Goal: Transaction & Acquisition: Download file/media

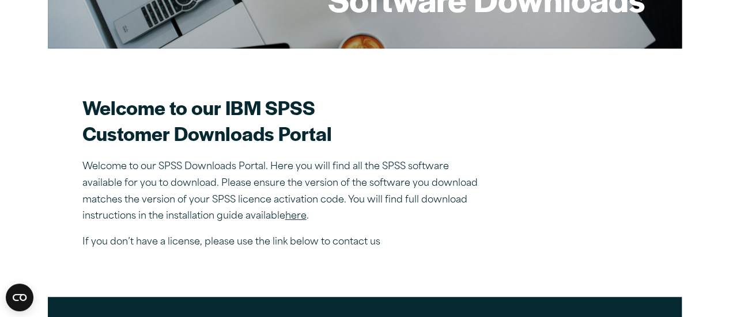
scroll to position [346, 0]
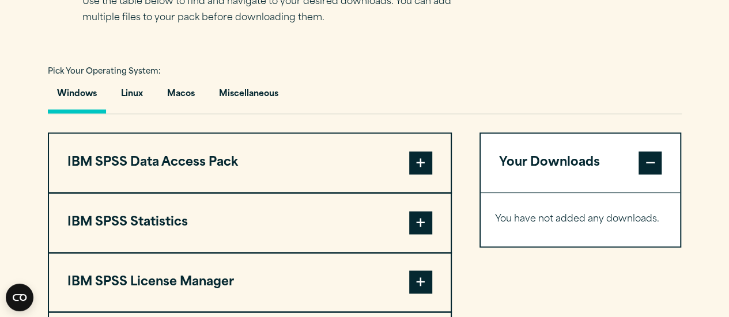
scroll to position [864, 0]
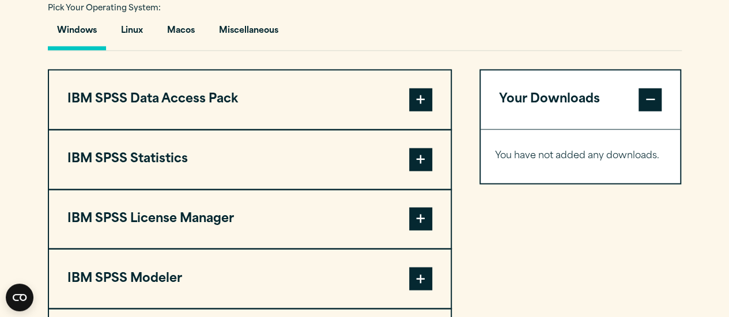
click at [425, 98] on span at bounding box center [420, 99] width 23 height 23
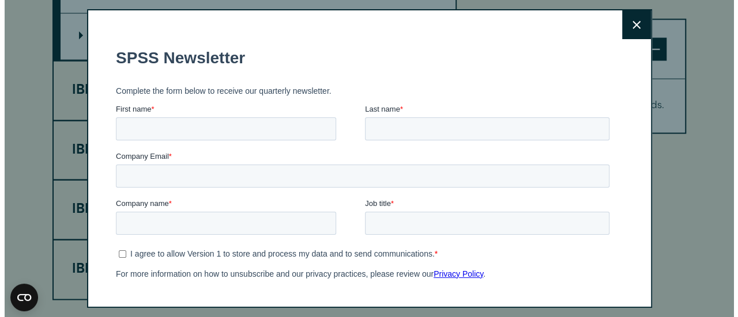
scroll to position [1210, 0]
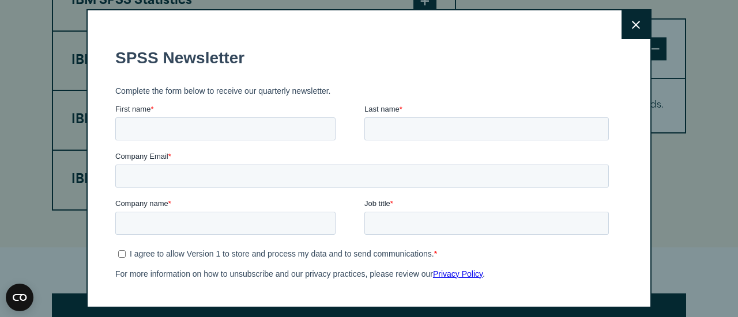
click at [627, 27] on button "Close" at bounding box center [635, 24] width 29 height 29
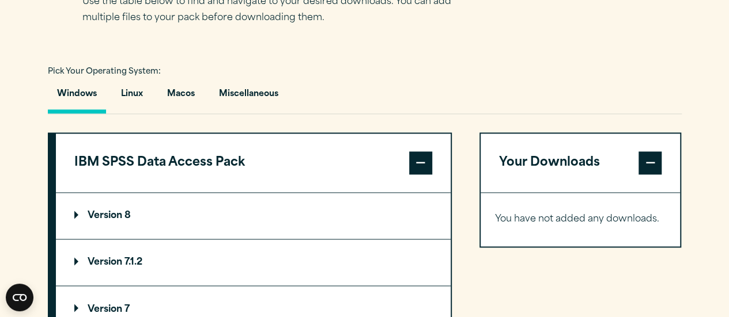
scroll to position [746, 0]
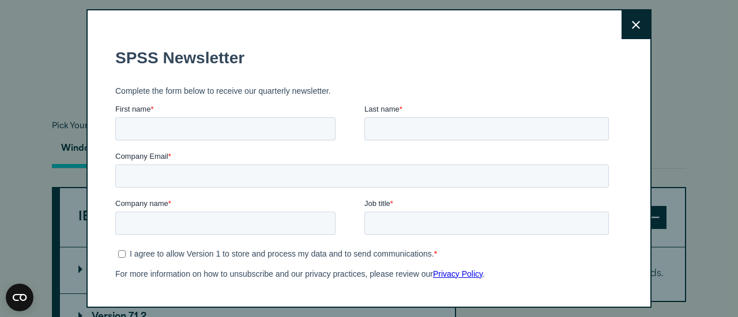
click at [621, 36] on button "Close" at bounding box center [635, 24] width 29 height 29
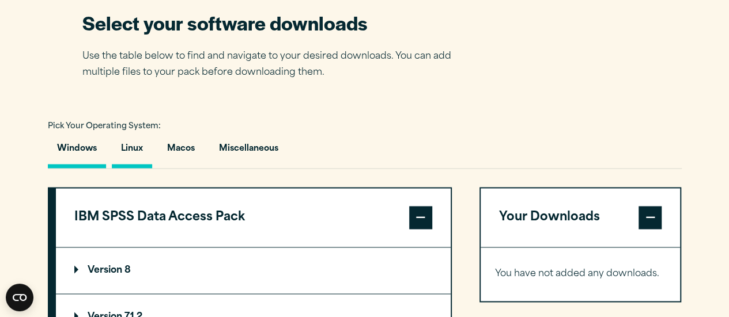
click at [123, 145] on button "Linux" at bounding box center [132, 151] width 40 height 33
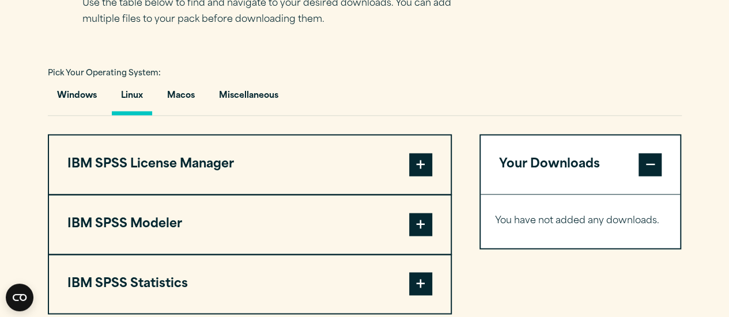
scroll to position [861, 0]
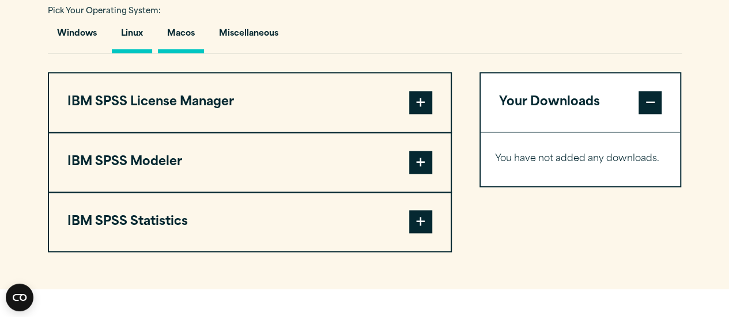
click at [190, 35] on button "Macos" at bounding box center [181, 36] width 46 height 33
click at [249, 30] on button "Miscellaneous" at bounding box center [249, 36] width 78 height 33
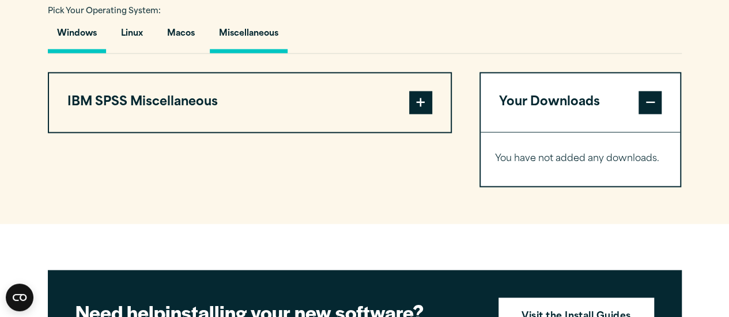
click at [75, 28] on button "Windows" at bounding box center [77, 36] width 58 height 33
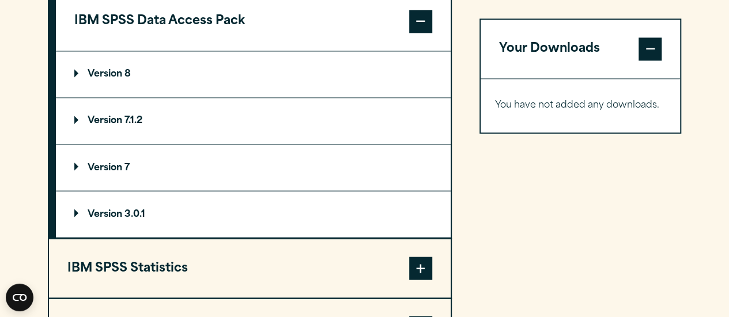
scroll to position [919, 0]
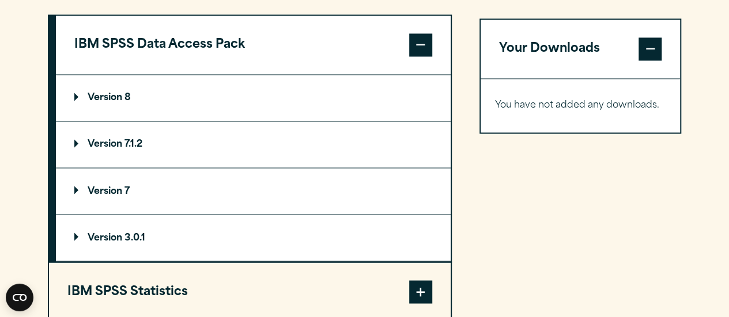
click at [97, 93] on p "Version 8" at bounding box center [102, 97] width 56 height 9
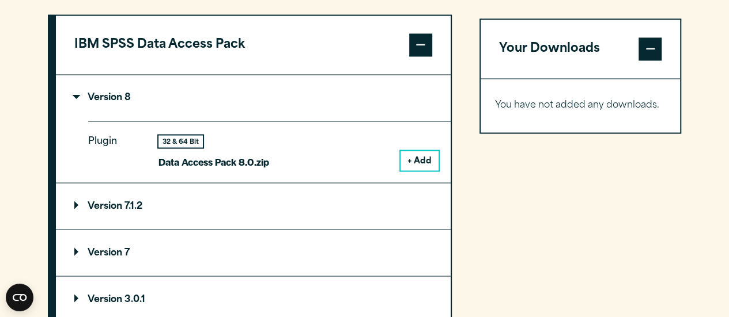
click at [110, 89] on summary "Version 8" at bounding box center [253, 98] width 395 height 46
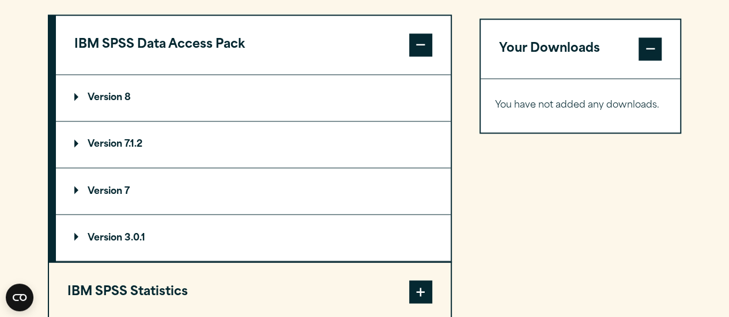
click at [127, 141] on p "Version 7.1.2" at bounding box center [108, 144] width 68 height 9
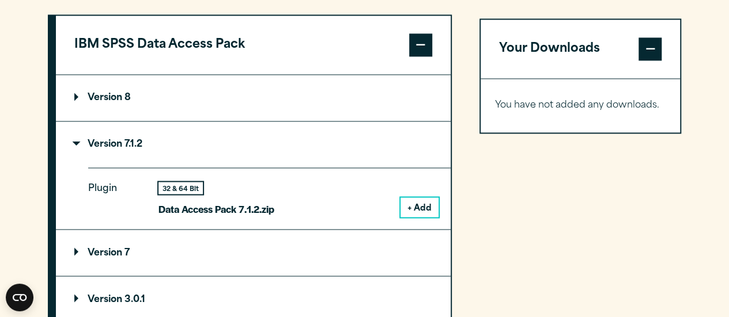
click at [123, 94] on p "Version 8" at bounding box center [102, 97] width 56 height 9
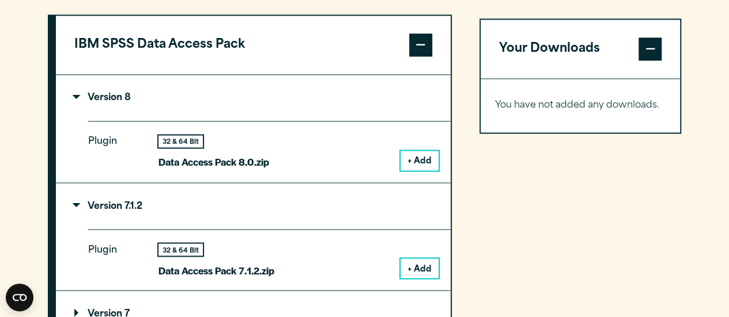
click at [416, 161] on button "+ Add" at bounding box center [419, 161] width 38 height 20
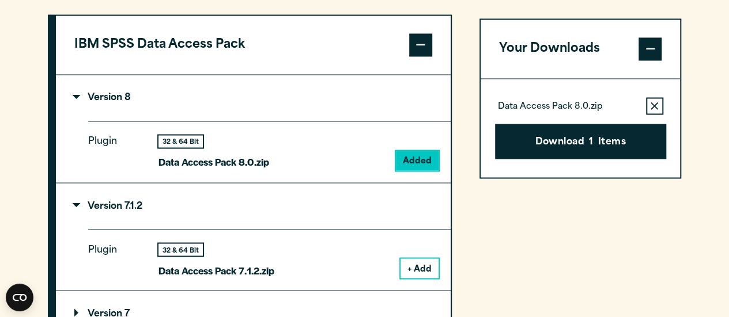
click at [641, 54] on span at bounding box center [649, 48] width 23 height 23
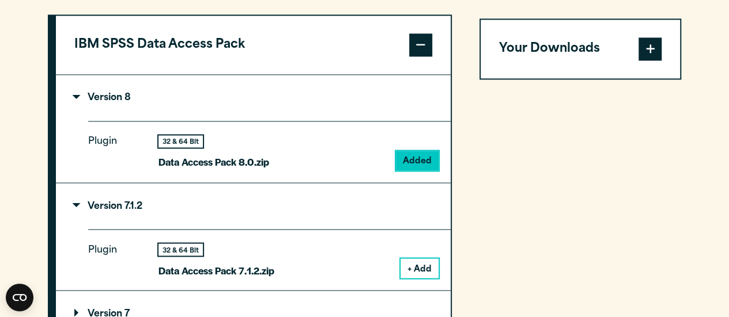
click at [641, 54] on span at bounding box center [649, 48] width 23 height 23
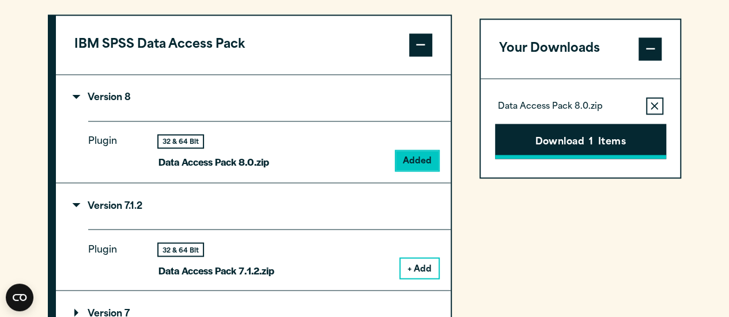
click at [587, 141] on button "Download 1 Items" at bounding box center [580, 142] width 171 height 36
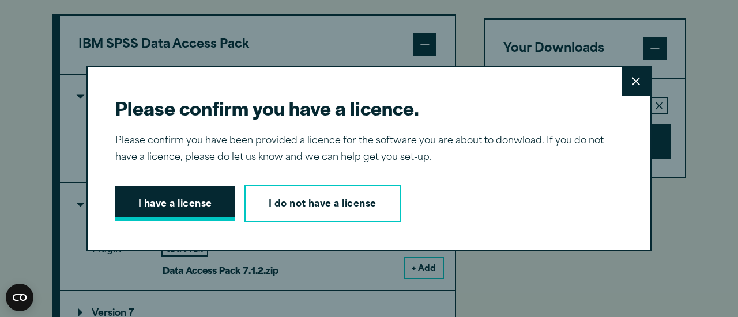
click at [208, 205] on button "I have a license" at bounding box center [175, 204] width 120 height 36
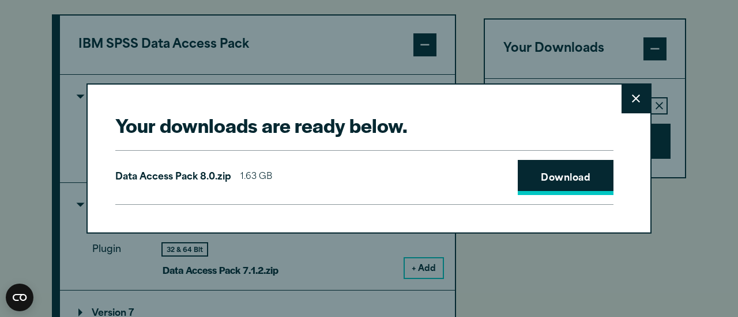
click at [574, 177] on link "Download" at bounding box center [565, 178] width 96 height 36
click at [632, 101] on icon at bounding box center [636, 99] width 8 height 8
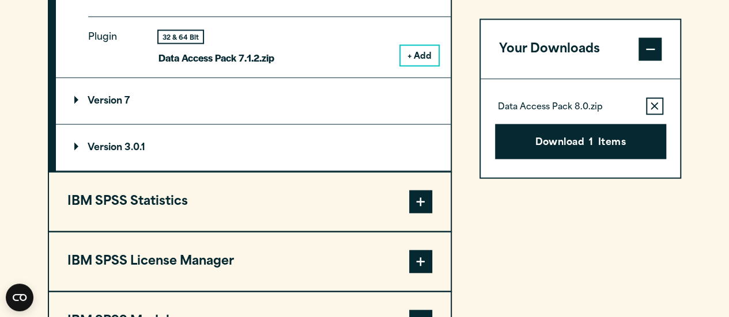
scroll to position [1150, 0]
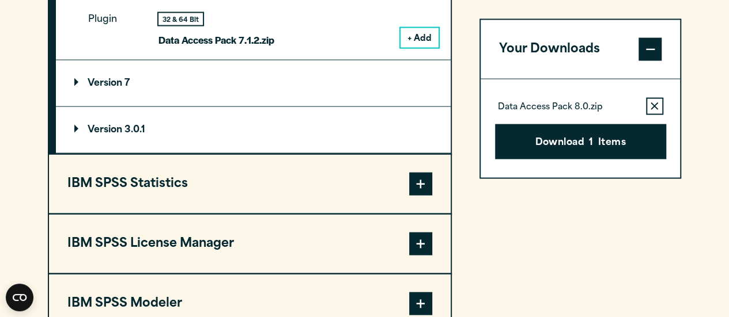
click at [418, 187] on span at bounding box center [420, 184] width 23 height 23
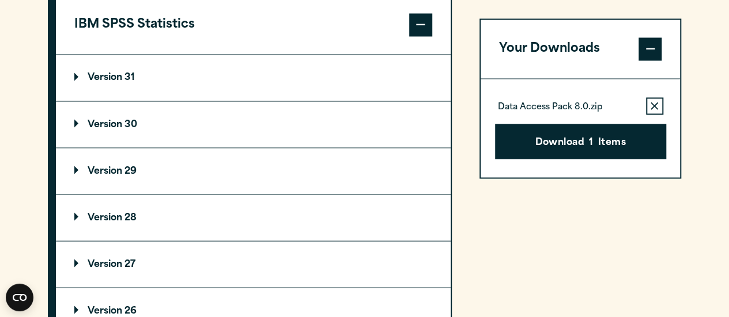
scroll to position [968, 0]
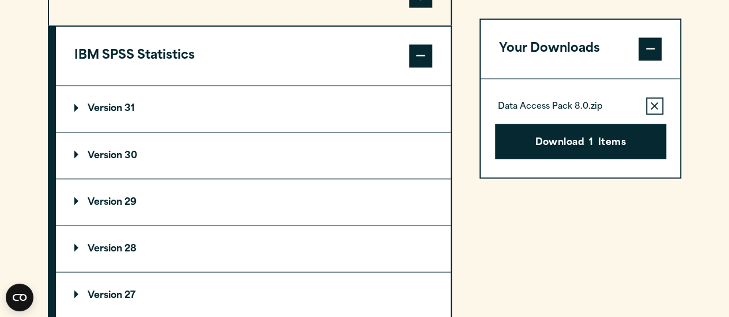
click at [116, 156] on p "Version 30" at bounding box center [105, 155] width 63 height 9
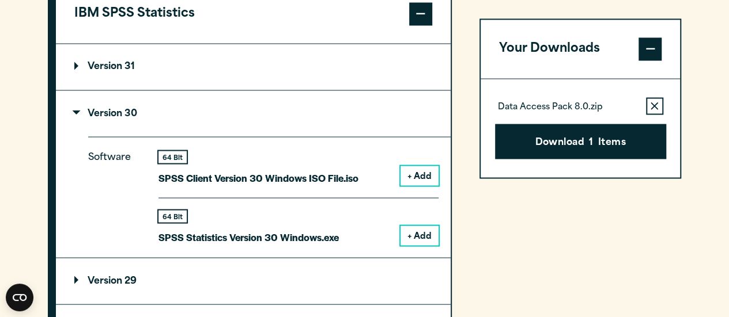
scroll to position [1026, 0]
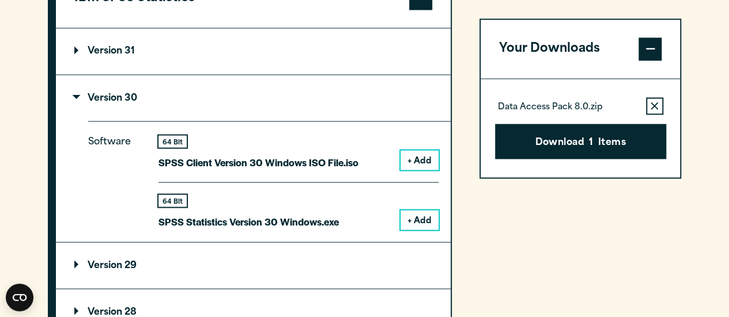
click at [411, 218] on button "+ Add" at bounding box center [419, 220] width 38 height 20
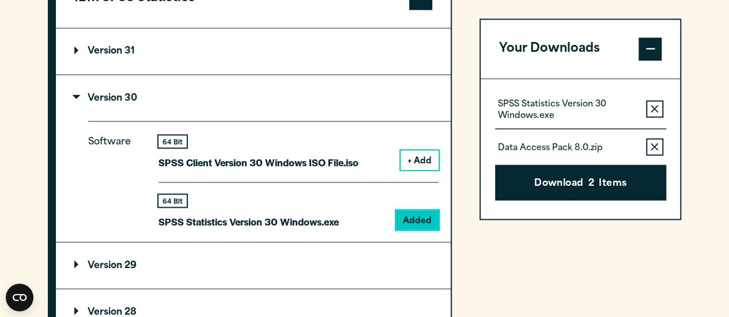
click at [648, 150] on button "Remove this item from your software download list" at bounding box center [654, 147] width 17 height 17
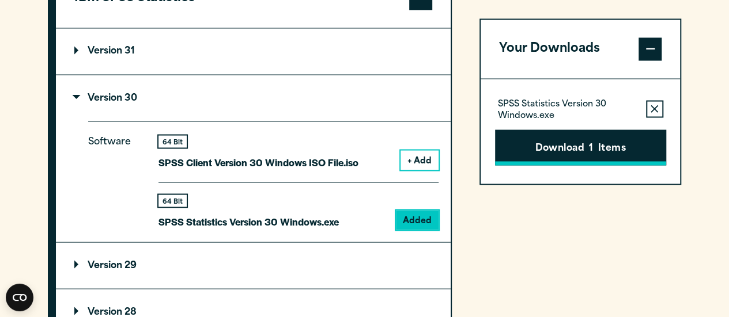
click at [621, 146] on button "Download 1 Items" at bounding box center [580, 148] width 171 height 36
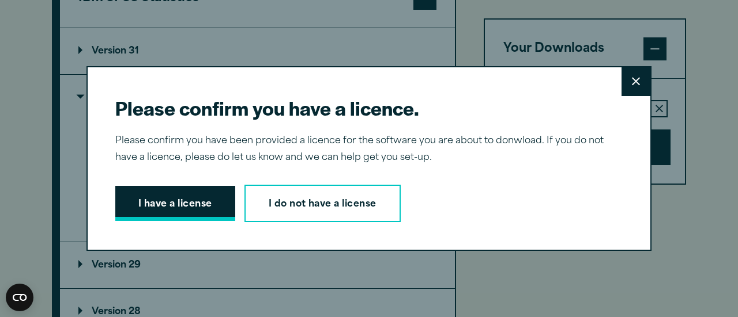
click at [192, 206] on button "I have a license" at bounding box center [175, 204] width 120 height 36
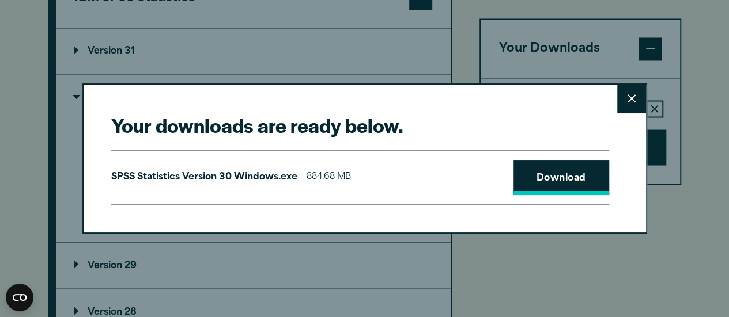
click at [538, 182] on link "Download" at bounding box center [561, 178] width 96 height 36
click at [636, 103] on button "Close" at bounding box center [631, 99] width 29 height 29
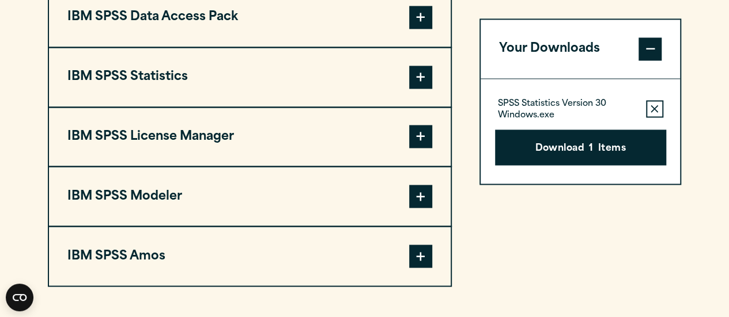
scroll to position [910, 0]
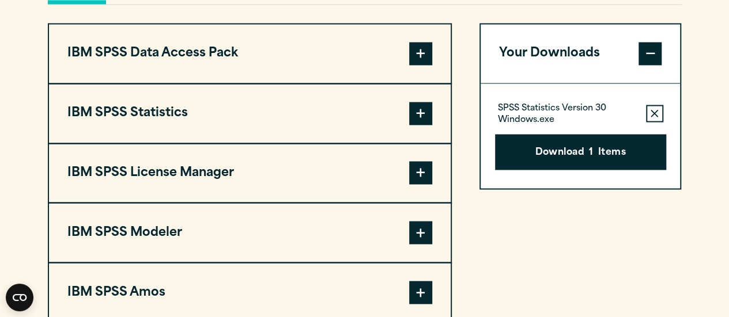
click at [425, 112] on span at bounding box center [420, 113] width 23 height 23
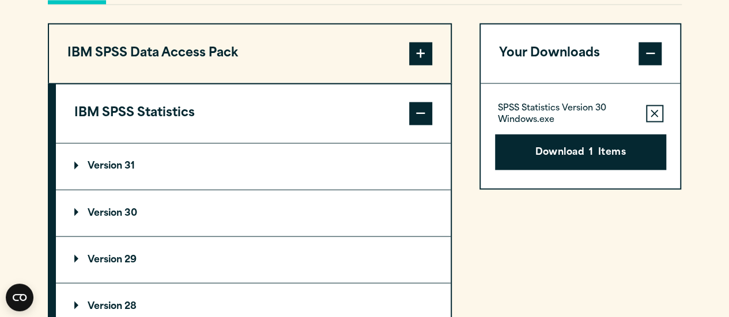
click at [127, 210] on p "Version 30" at bounding box center [105, 213] width 63 height 9
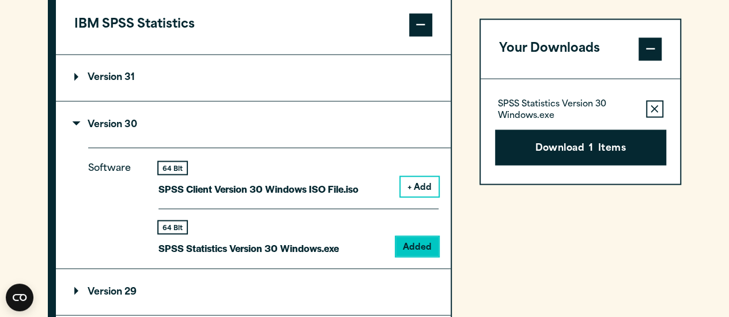
scroll to position [1026, 0]
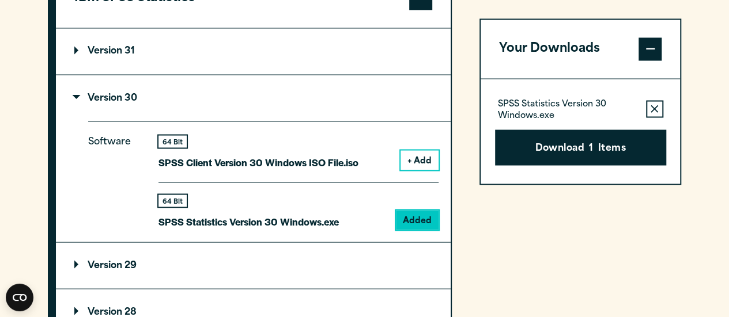
click at [688, 266] on section "Select your software downloads Use the table below to find and navigate to your…" at bounding box center [364, 169] width 729 height 953
